Goal: Ask a question

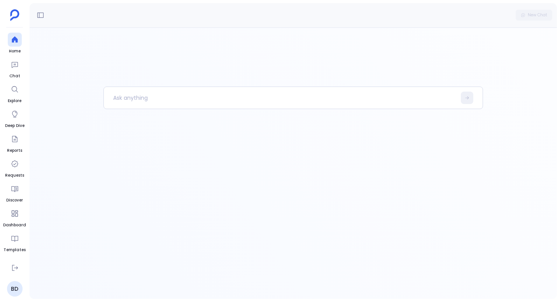
drag, startPoint x: 13, startPoint y: 44, endPoint x: 46, endPoint y: 74, distance: 44.6
click at [13, 44] on div at bounding box center [15, 40] width 14 height 14
click at [169, 99] on p at bounding box center [280, 98] width 352 height 20
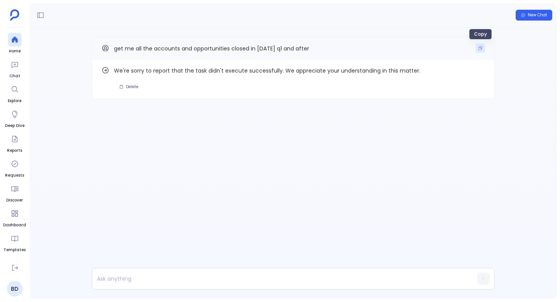
click at [483, 44] on button "Copy" at bounding box center [479, 48] width 9 height 9
click at [48, 10] on div "New Chat" at bounding box center [293, 15] width 527 height 24
click at [40, 11] on icon at bounding box center [41, 15] width 8 height 8
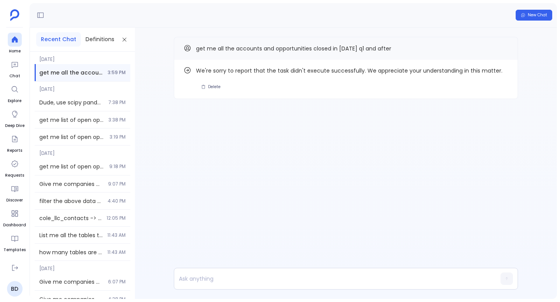
click at [21, 31] on aside "Home Chat Explore Deep Dive Reports Requests Discover Dashboard Templates PetaR…" at bounding box center [15, 151] width 30 height 302
click at [15, 38] on icon at bounding box center [15, 40] width 6 height 6
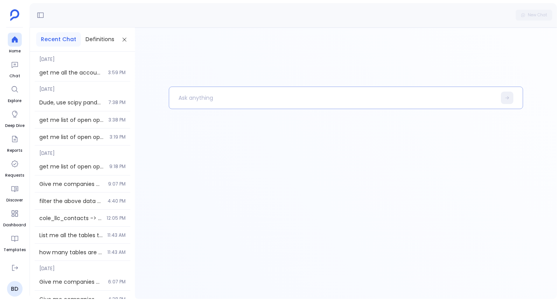
click at [179, 101] on p at bounding box center [332, 98] width 327 height 20
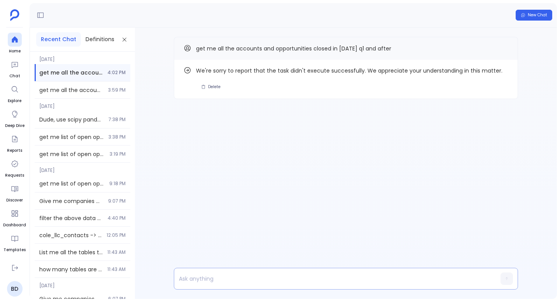
click at [209, 280] on p at bounding box center [330, 279] width 313 height 11
click at [503, 49] on icon "Copy" at bounding box center [503, 48] width 5 height 5
click at [316, 279] on p "68a3012475dd92b3e4c7cf21" at bounding box center [330, 279] width 313 height 11
click at [18, 39] on div at bounding box center [15, 40] width 14 height 14
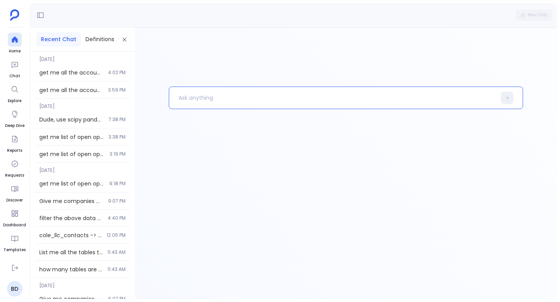
click at [206, 98] on p at bounding box center [332, 98] width 327 height 20
paste p
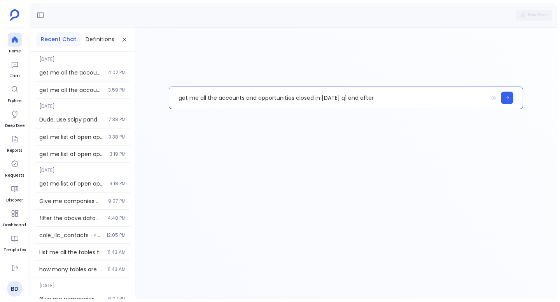
click at [239, 97] on p "get me all the accounts and opportunities closed in 2023 q1 and after" at bounding box center [328, 98] width 319 height 20
click at [507, 99] on icon at bounding box center [507, 98] width 5 height 5
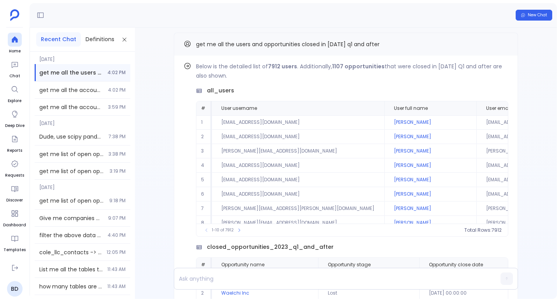
scroll to position [-163, 0]
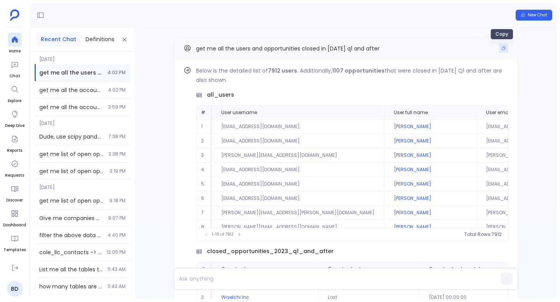
click at [503, 45] on button "Copy" at bounding box center [503, 48] width 9 height 9
click at [8, 33] on link "Home" at bounding box center [15, 44] width 14 height 22
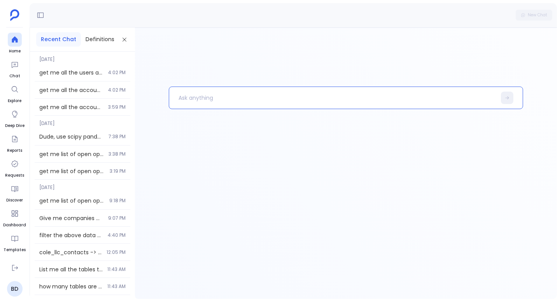
click at [208, 89] on p at bounding box center [332, 98] width 327 height 20
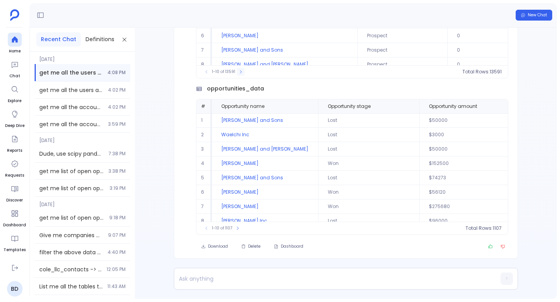
scroll to position [-154, 0]
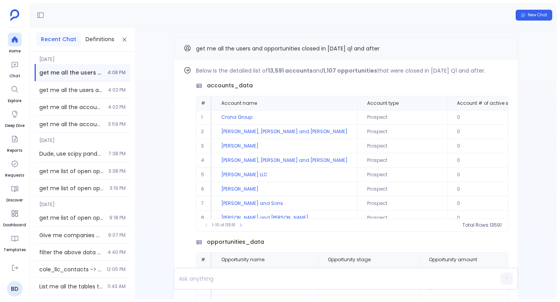
click at [132, 79] on div "Today get me all the users and opportunities closed in 2023 q1 and after 4:08 P…" at bounding box center [82, 176] width 105 height 248
click at [468, 72] on span "Find out how" at bounding box center [481, 72] width 30 height 6
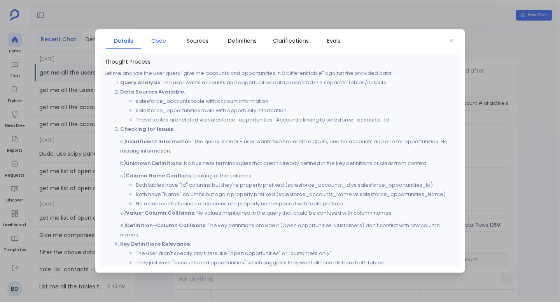
click at [162, 41] on span "Code" at bounding box center [158, 41] width 15 height 9
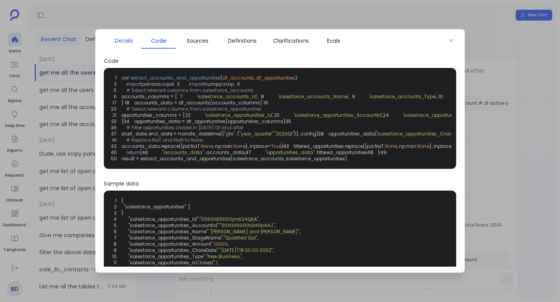
click at [126, 41] on span "Details" at bounding box center [124, 41] width 18 height 9
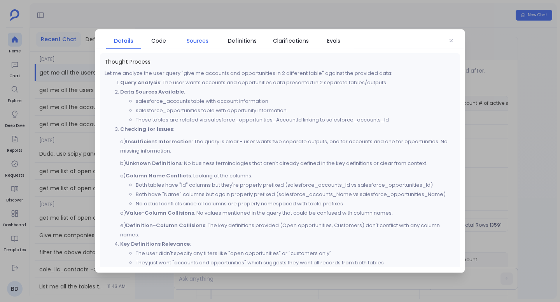
click at [195, 40] on span "Sources" at bounding box center [198, 41] width 22 height 9
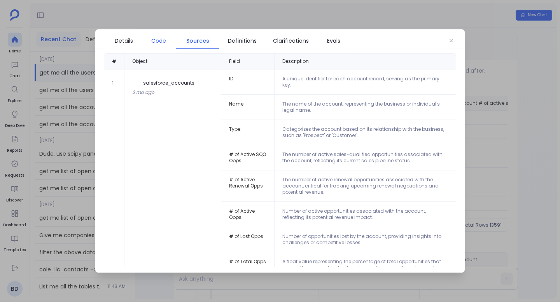
click at [150, 40] on span "Code" at bounding box center [158, 41] width 27 height 9
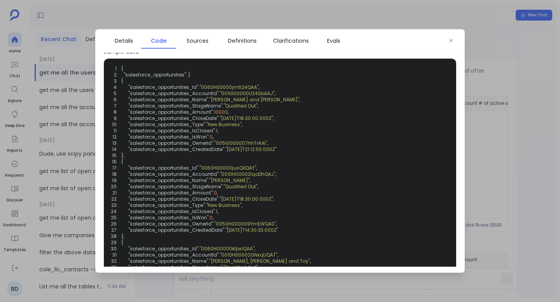
scroll to position [165, 0]
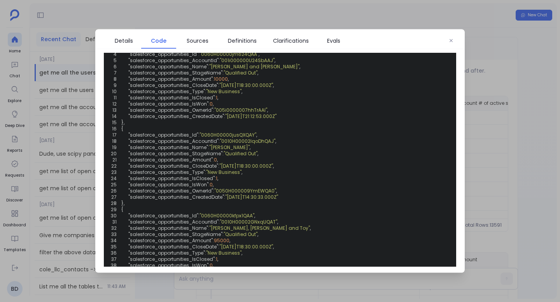
drag, startPoint x: 323, startPoint y: 136, endPoint x: 127, endPoint y: 132, distance: 195.9
click at [332, 46] on link "Evals" at bounding box center [333, 41] width 35 height 16
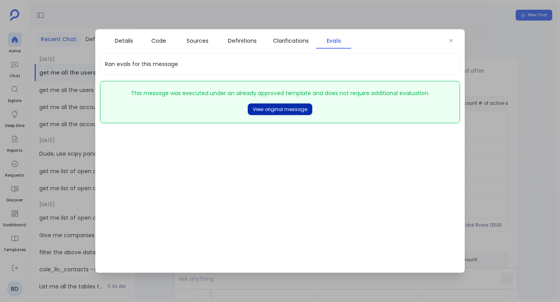
click at [305, 104] on button "View original message" at bounding box center [280, 110] width 65 height 12
click at [129, 42] on span "Details" at bounding box center [124, 41] width 18 height 9
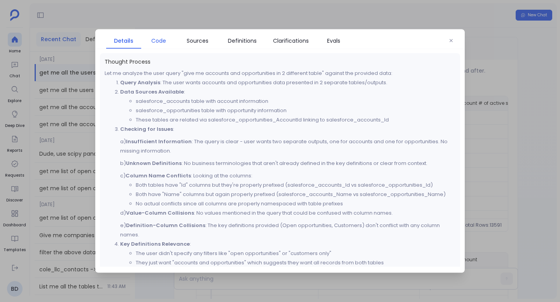
click at [154, 43] on span "Code" at bounding box center [158, 41] width 15 height 9
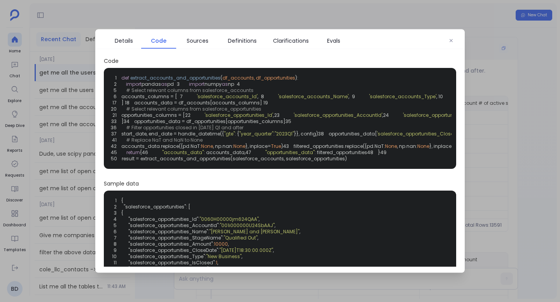
click at [451, 40] on icon "button" at bounding box center [450, 40] width 3 height 3
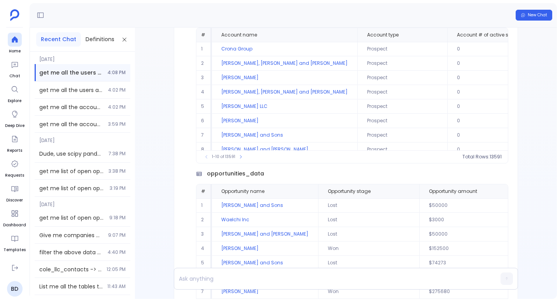
scroll to position [-154, 0]
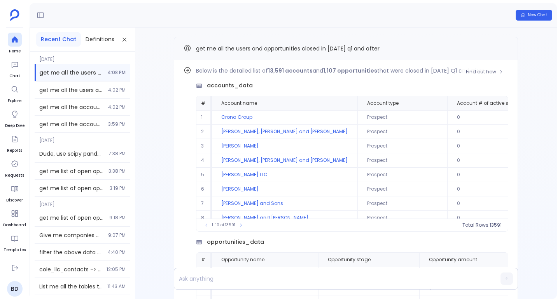
click at [234, 82] on span "accounts_data" at bounding box center [230, 86] width 46 height 8
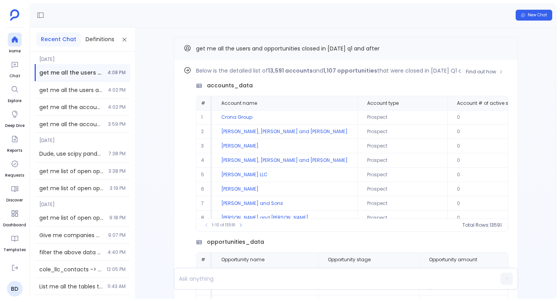
click at [486, 79] on div "Below is the detailed list of 13,591 accounts and 1,107 opportunities that were…" at bounding box center [352, 149] width 312 height 166
click at [486, 74] on span "Find out how" at bounding box center [481, 72] width 30 height 6
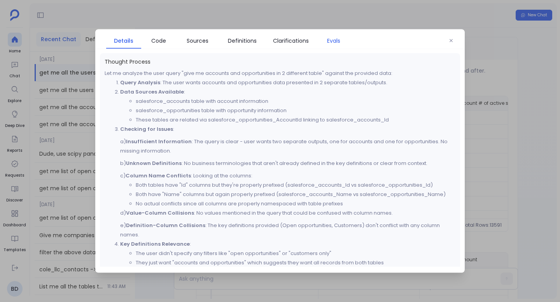
click at [330, 43] on span "Evals" at bounding box center [333, 41] width 13 height 9
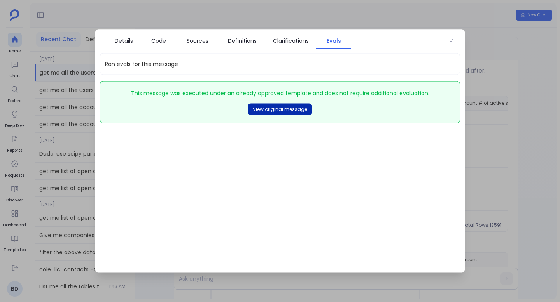
click at [262, 107] on span "View original message" at bounding box center [280, 110] width 54 height 6
click at [449, 39] on icon "button" at bounding box center [451, 40] width 5 height 5
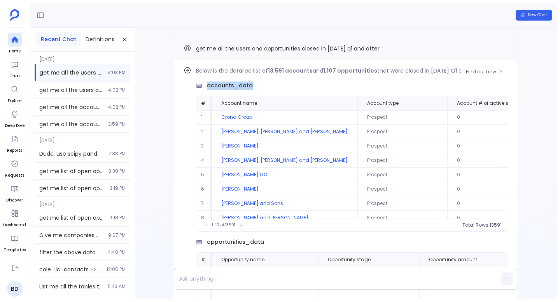
click at [240, 84] on span "accounts_data" at bounding box center [230, 86] width 46 height 8
click at [236, 244] on span "opportunities_data" at bounding box center [235, 242] width 57 height 8
click at [470, 76] on button "Find out how" at bounding box center [484, 72] width 47 height 12
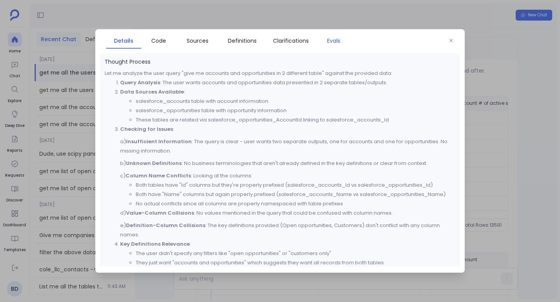
click at [320, 44] on span "Evals" at bounding box center [333, 41] width 27 height 9
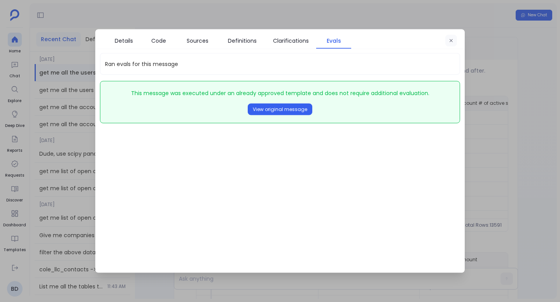
click at [453, 42] on button "button" at bounding box center [451, 41] width 12 height 12
